Goal: Task Accomplishment & Management: Manage account settings

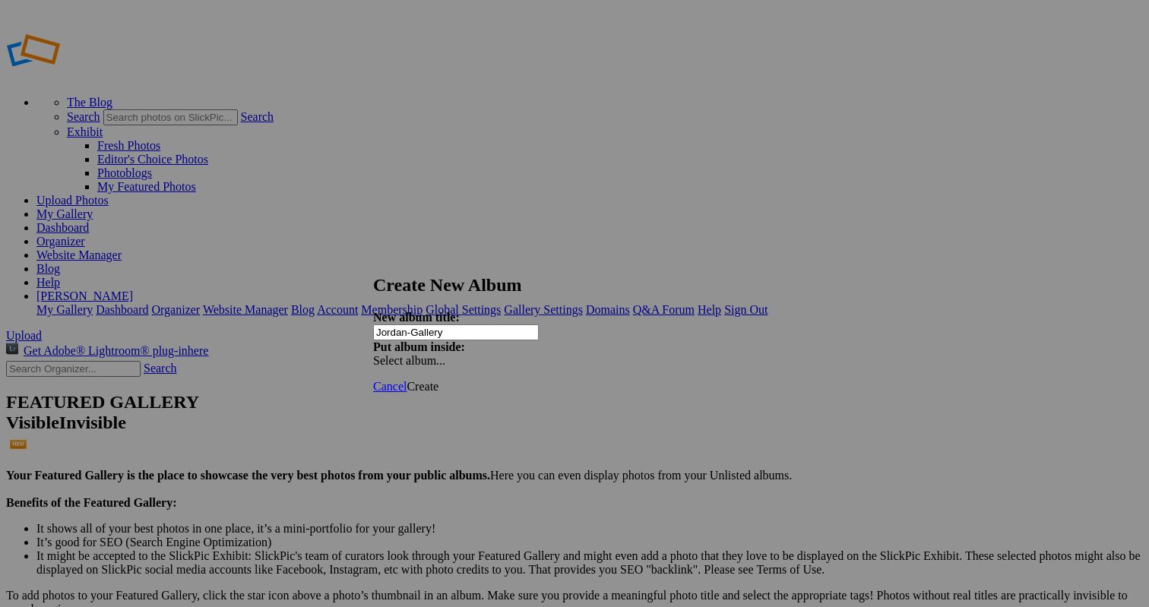
type input "Jordan-Gallery"
click at [438, 380] on span "Create" at bounding box center [422, 386] width 32 height 13
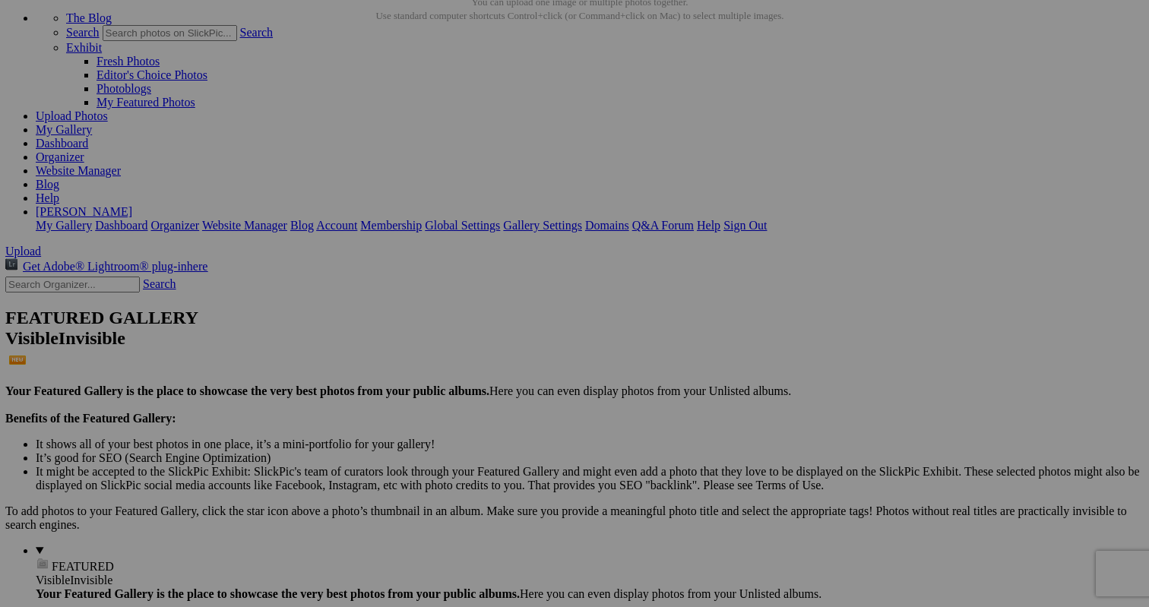
scroll to position [84, 0]
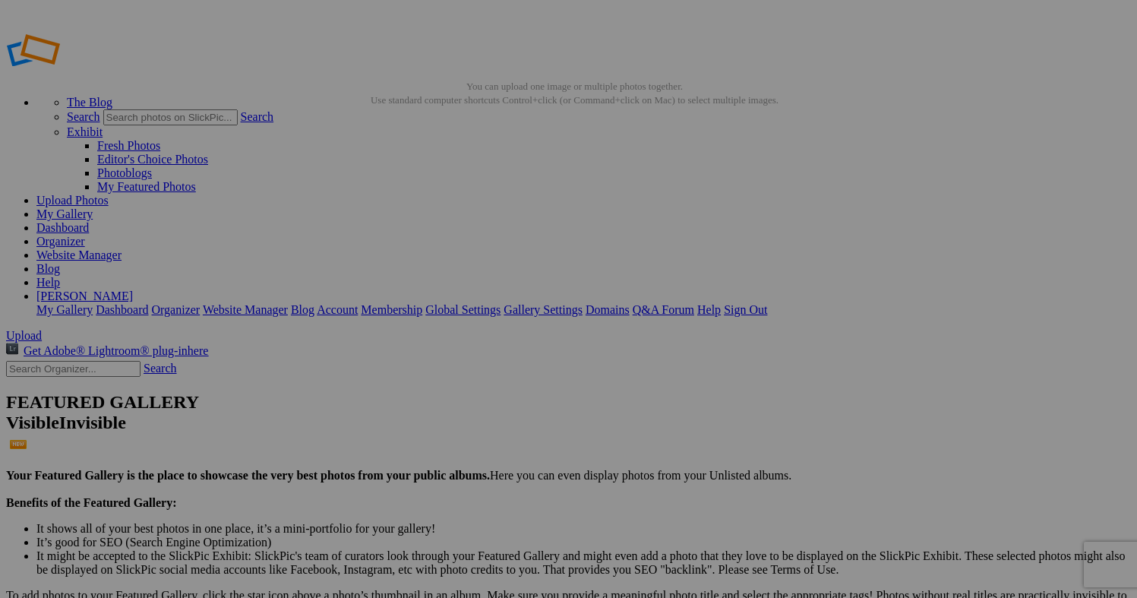
scroll to position [19, 0]
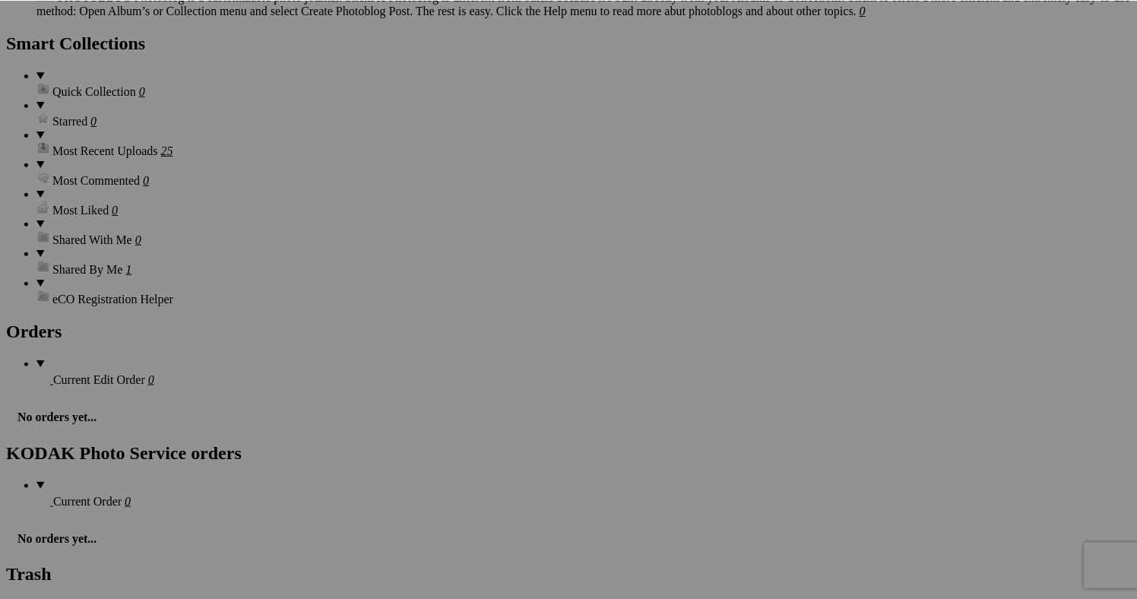
scroll to position [2380, 0]
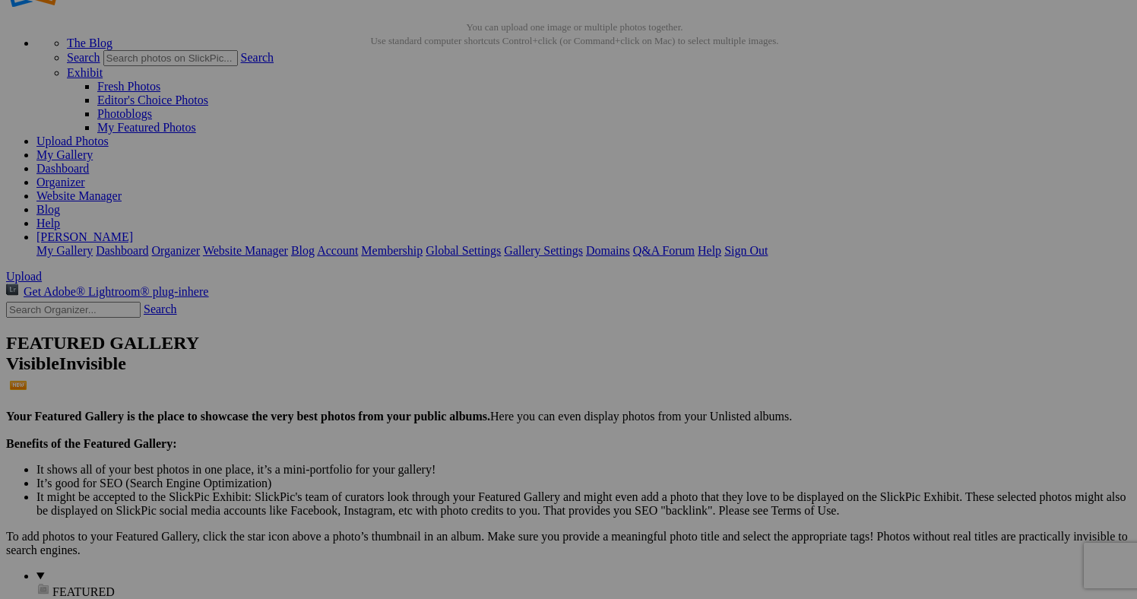
scroll to position [63, 0]
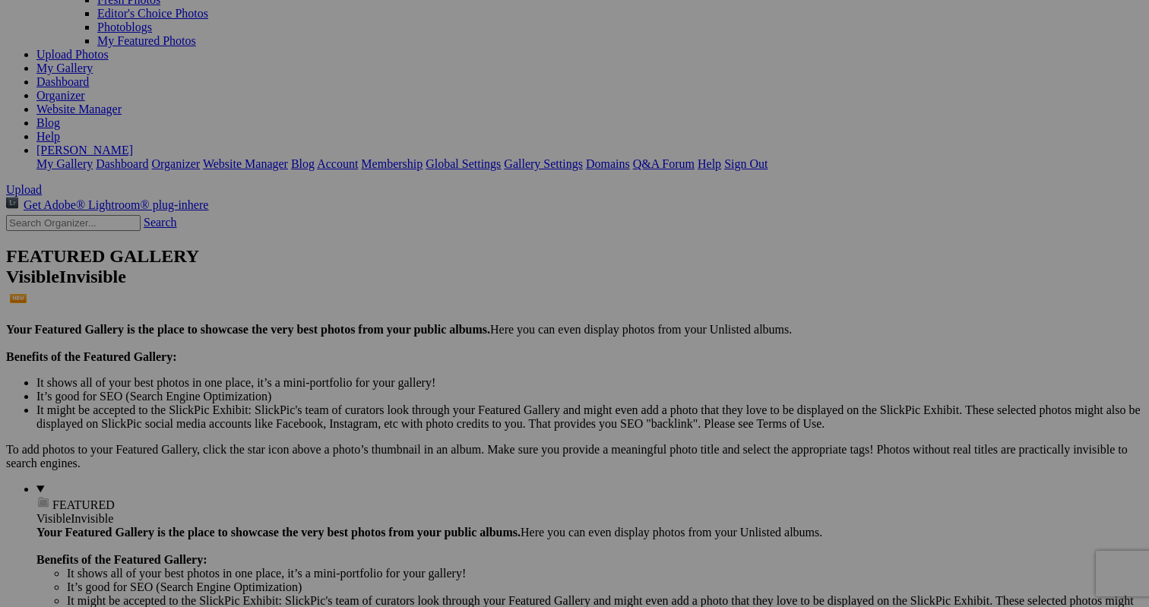
scroll to position [153, 0]
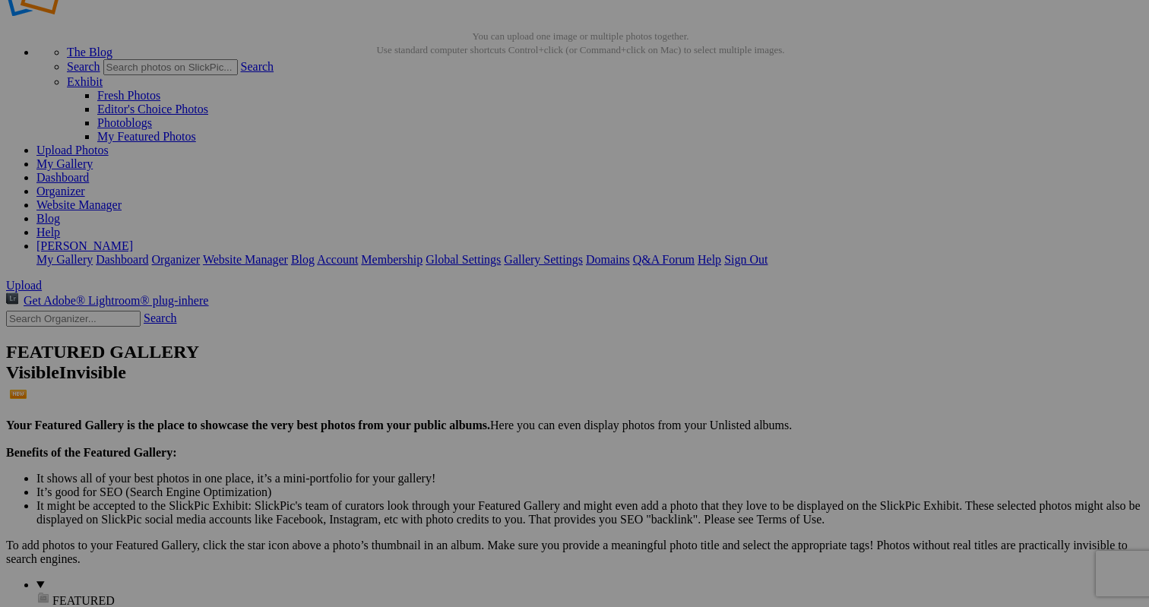
scroll to position [51, 0]
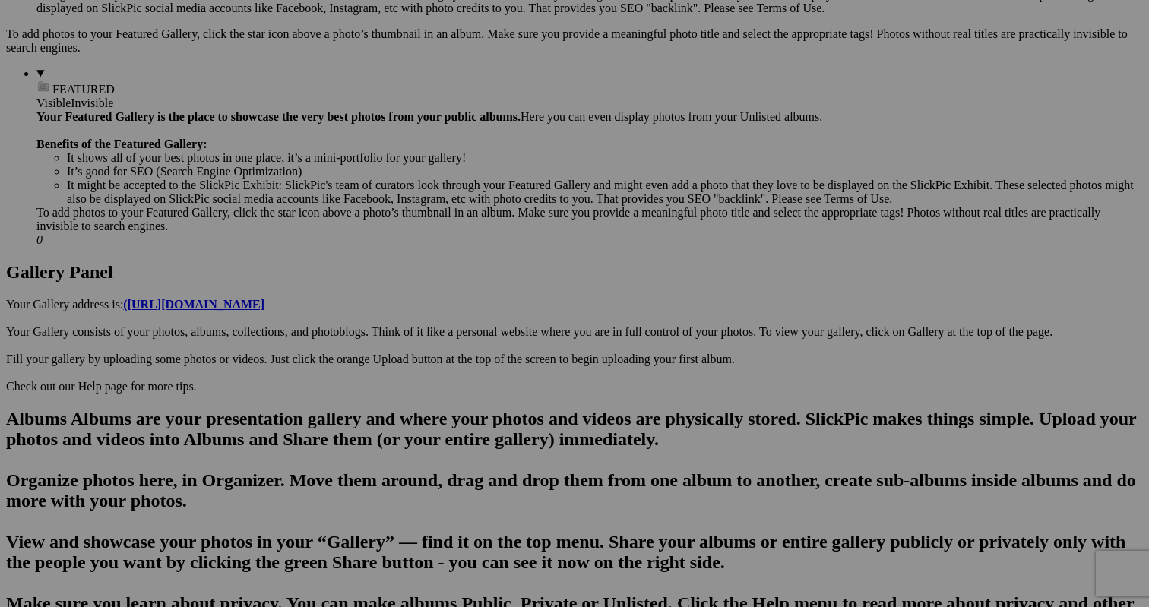
scroll to position [570, 0]
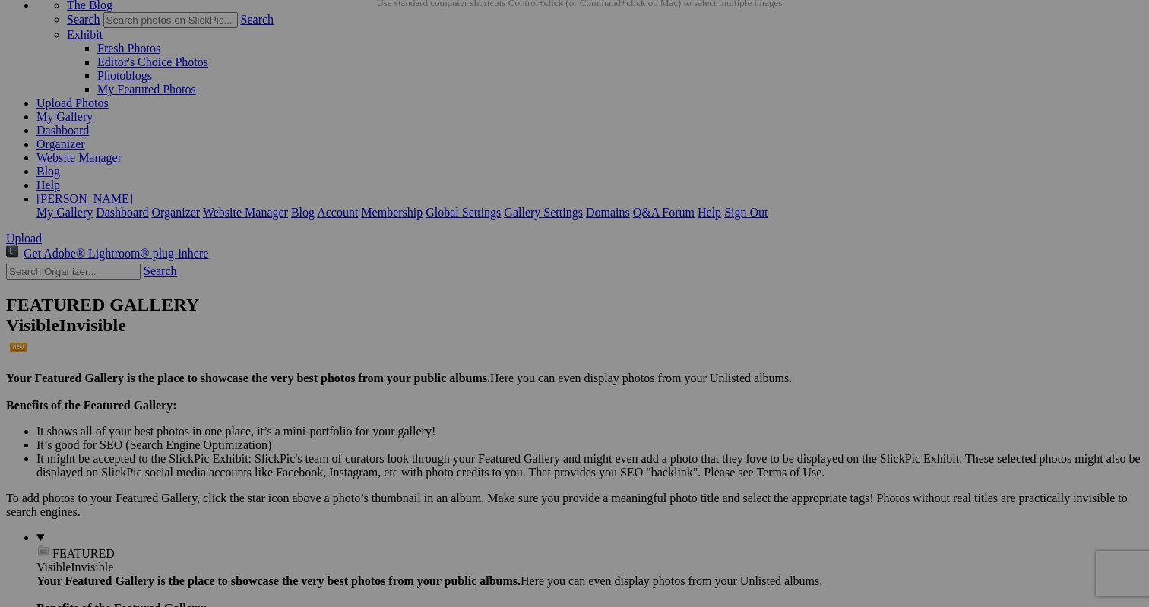
scroll to position [106, 0]
